Goal: Task Accomplishment & Management: Use online tool/utility

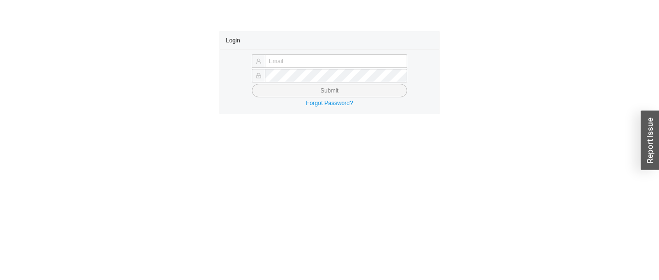
type input "[EMAIL_ADDRESS][DOMAIN_NAME]"
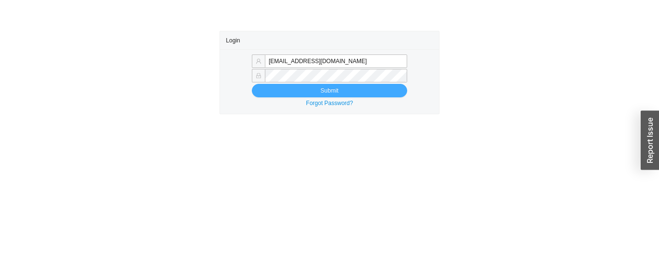
click at [294, 95] on button "Submit" at bounding box center [329, 91] width 155 height 14
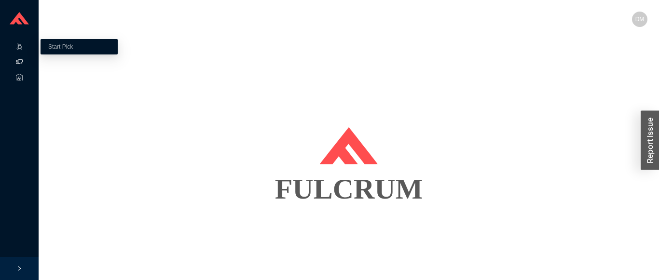
click at [19, 62] on icon at bounding box center [19, 61] width 7 height 7
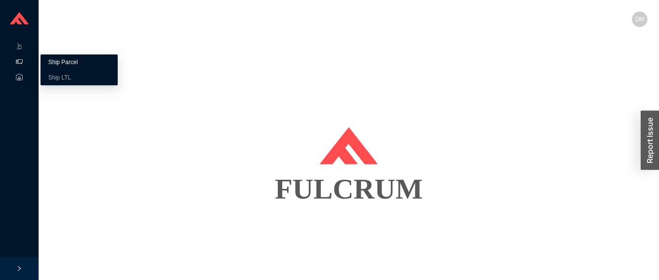
click at [69, 59] on link "Ship Parcel" at bounding box center [62, 62] width 29 height 7
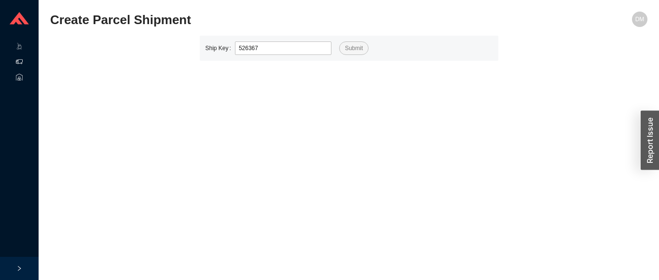
type input "526367"
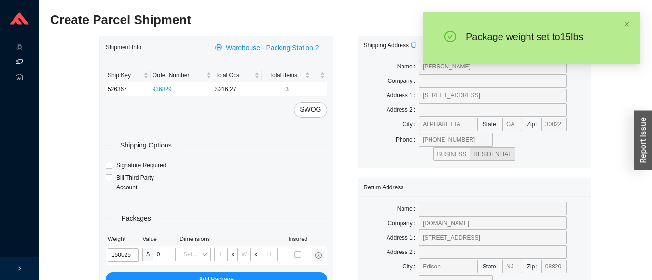
type input "15"
type input "28"
type input "16"
type input "7"
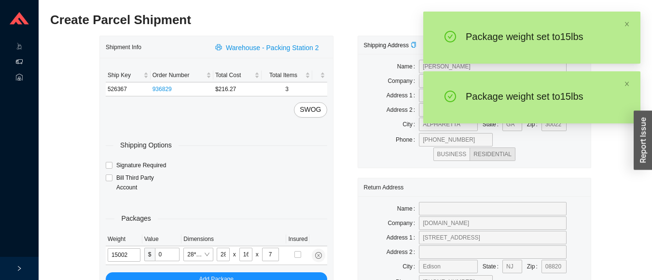
type input "15"
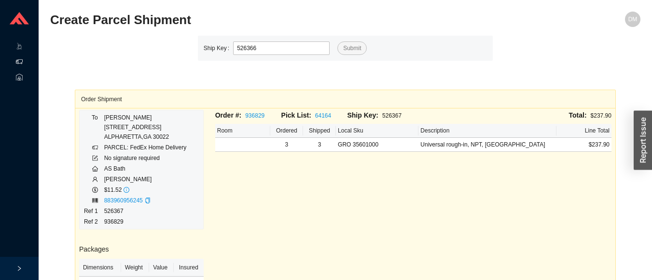
type input "526366"
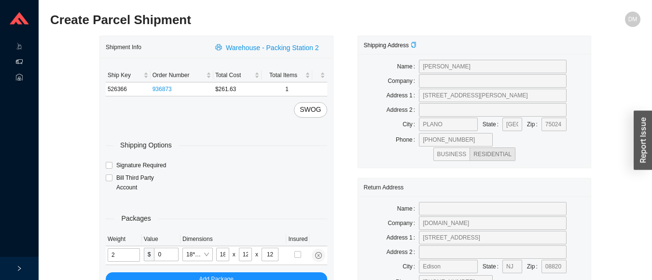
type input "11"
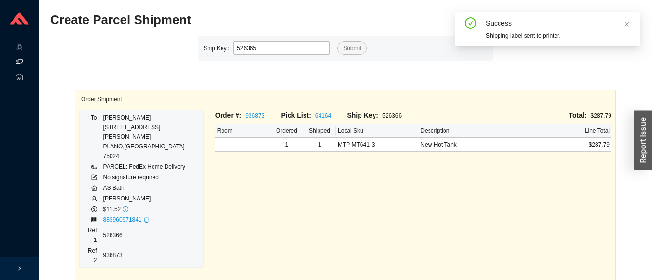
type input "526365"
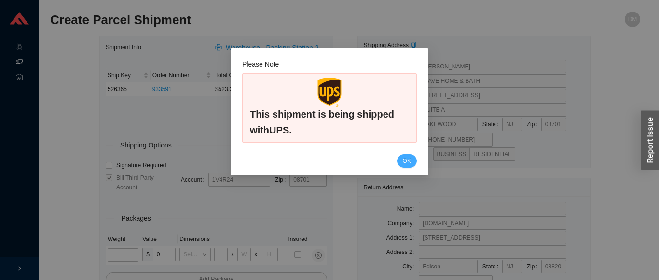
click at [406, 164] on span "OK" at bounding box center [407, 161] width 8 height 10
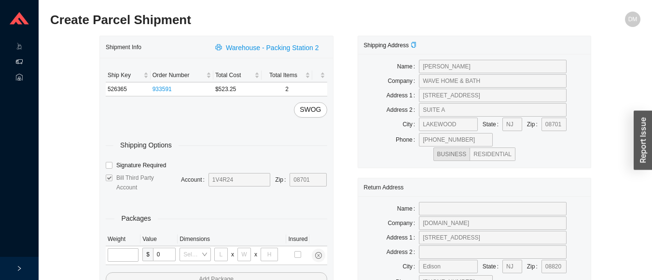
type input "24"
type input "16"
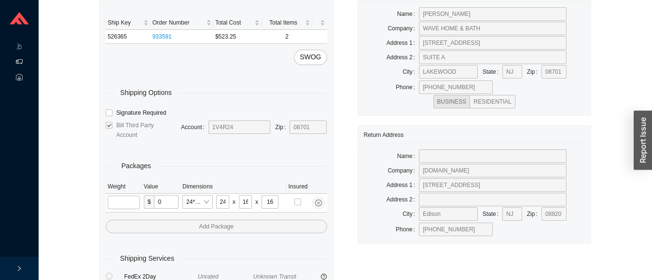
scroll to position [59, 0]
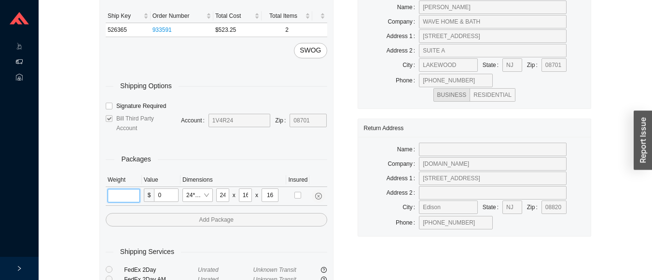
click at [124, 191] on input "tel" at bounding box center [124, 196] width 32 height 14
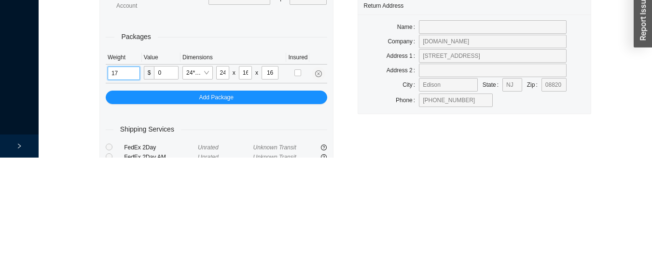
type input "17"
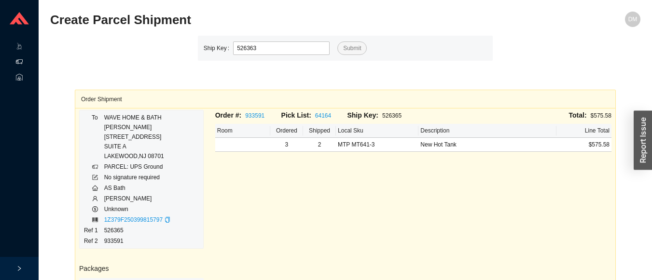
type input "526363"
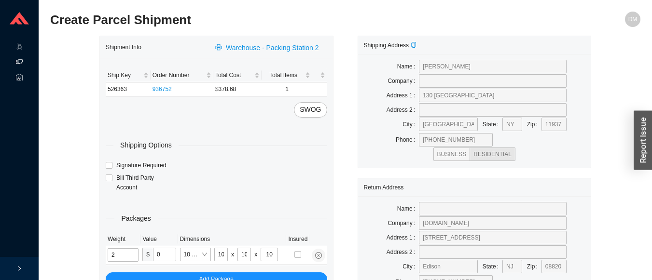
type input "5"
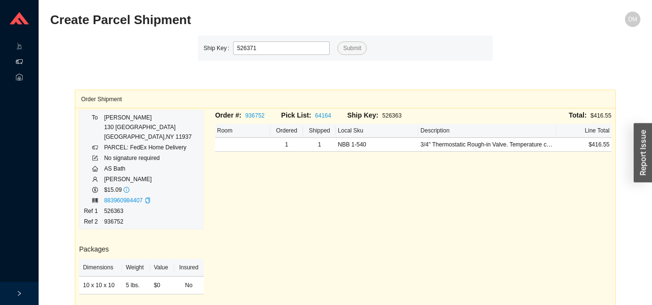
type input "526371"
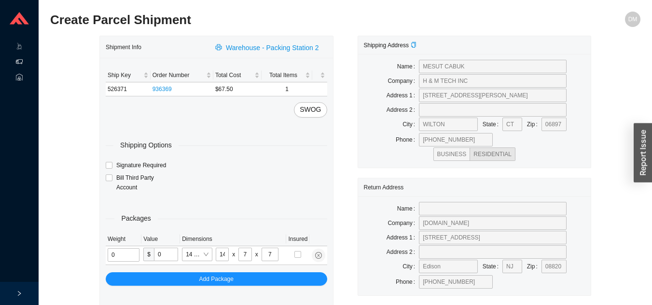
type input "2"
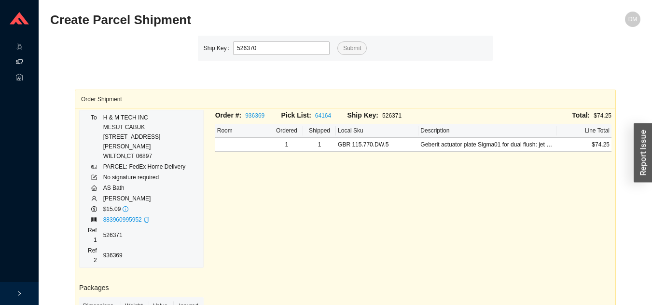
type input "526370"
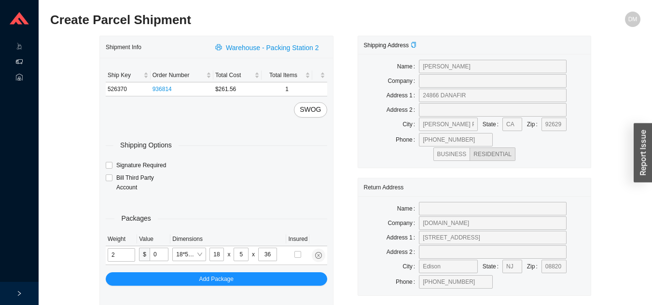
type input "12"
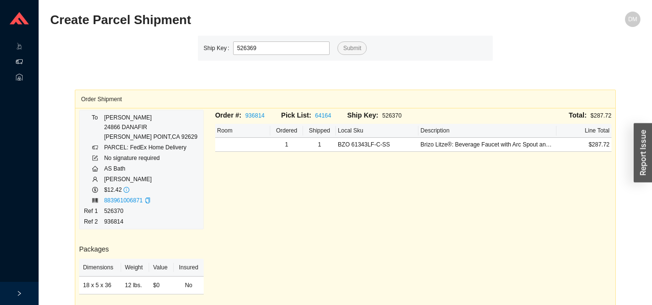
type input "526369"
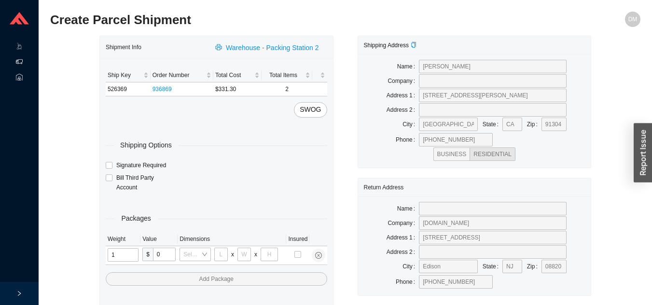
type input "12"
type input "18"
type input "12"
type input "6"
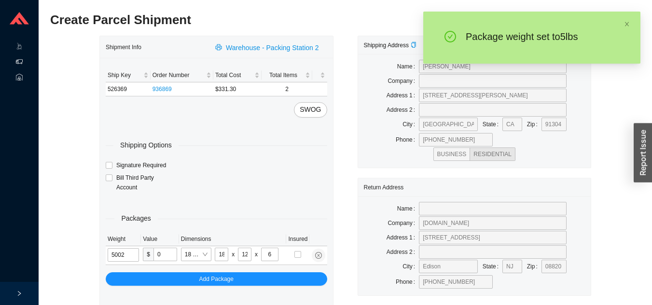
type input "5"
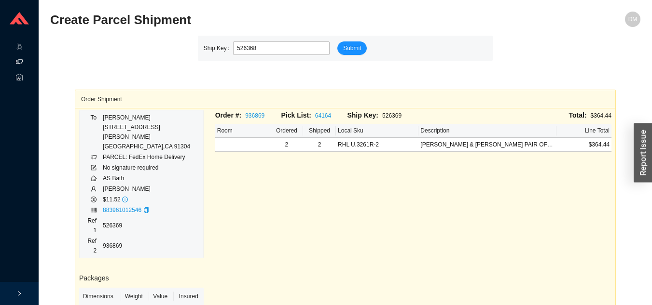
type input "526368"
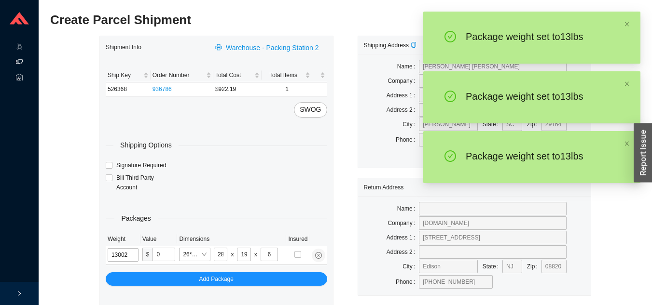
type input "13"
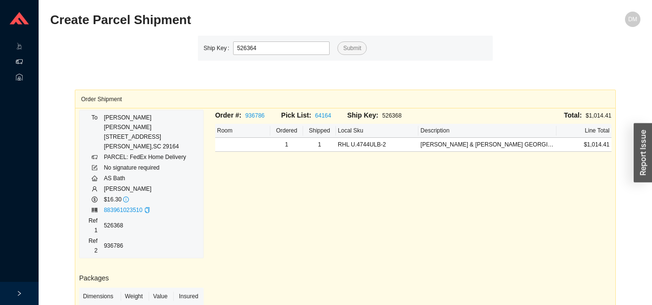
type input "526364"
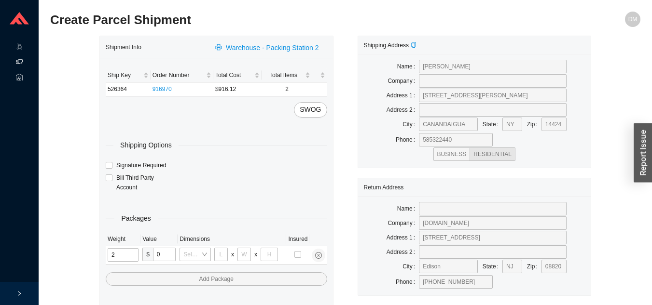
type input "25"
type input "28"
type input "16"
type input "7"
type input "2"
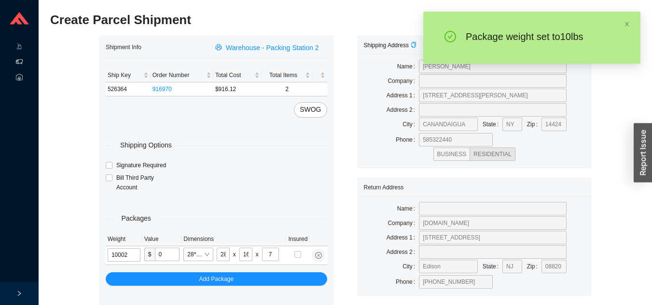
type input "10"
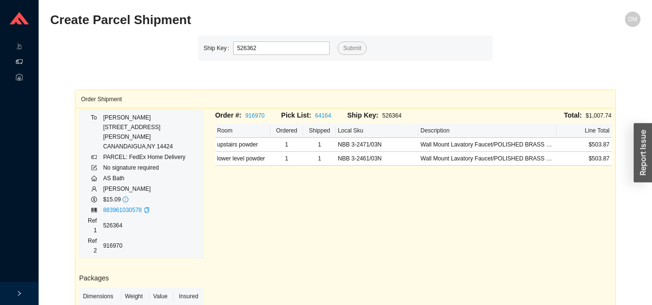
type input "526362"
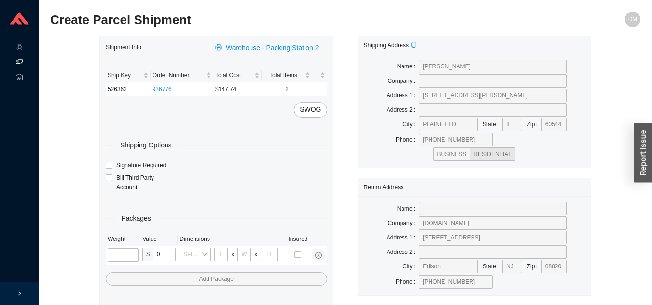
type input "7"
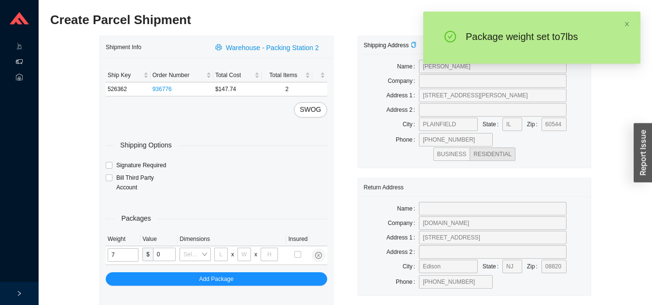
click at [283, 206] on div "Packages Weight Value Dimensions Insured 7 $ 0 Select a box x x Add Package" at bounding box center [216, 239] width 221 height 92
type input "28"
type input "16"
type input "7"
